Goal: Information Seeking & Learning: Learn about a topic

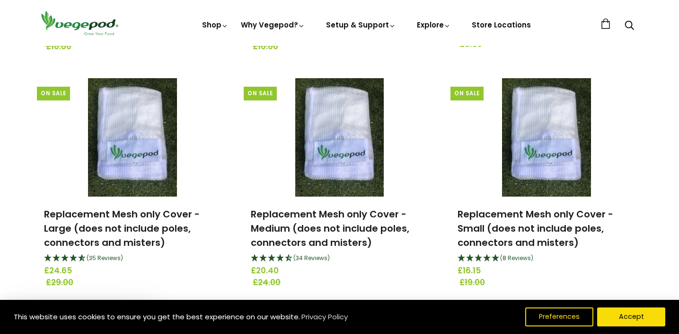
scroll to position [1244, 0]
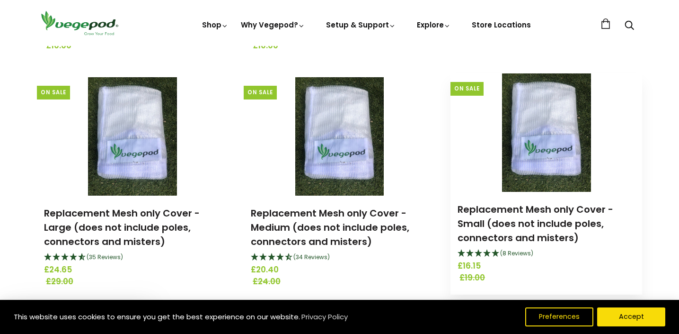
click at [546, 119] on img at bounding box center [546, 132] width 89 height 118
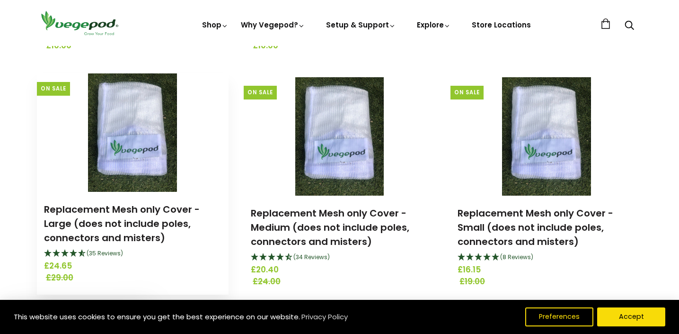
click at [122, 145] on img at bounding box center [132, 132] width 89 height 118
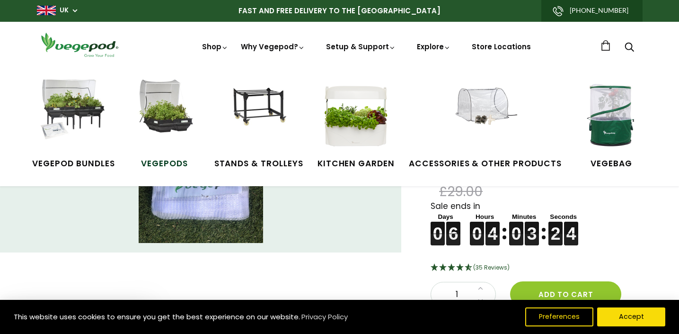
click at [160, 129] on img at bounding box center [164, 115] width 71 height 71
